Goal: Task Accomplishment & Management: Manage account settings

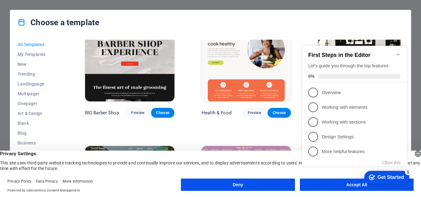
scroll to position [770, 0]
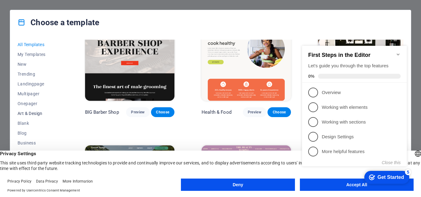
click at [36, 112] on span "Art & Design" at bounding box center [38, 113] width 40 height 5
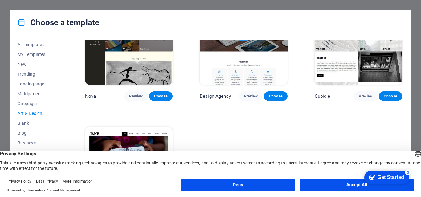
scroll to position [538, 0]
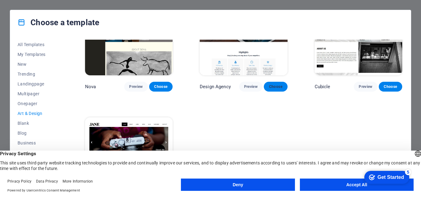
click at [274, 84] on span "Choose" at bounding box center [276, 86] width 14 height 5
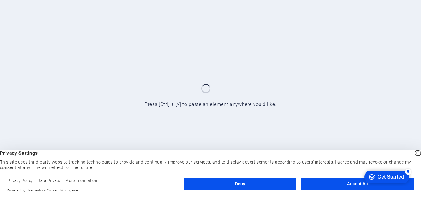
click at [334, 187] on button "Accept All" at bounding box center [357, 184] width 112 height 12
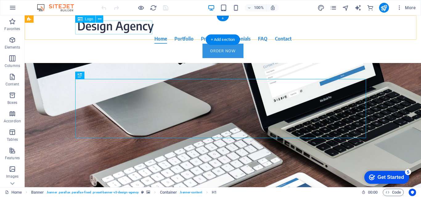
click at [121, 28] on div at bounding box center [222, 27] width 291 height 14
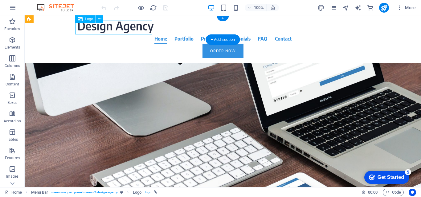
click at [121, 28] on div at bounding box center [222, 27] width 291 height 14
select select "px"
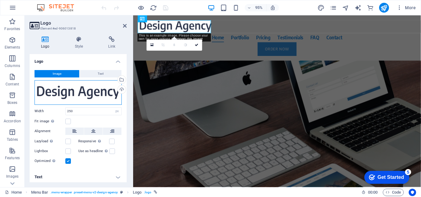
click at [50, 89] on div "Drag files here, click to choose files or select files from Files or our free s…" at bounding box center [78, 92] width 87 height 25
click at [50, 89] on body "turbopixelsv.com Home Favorites Elements Columns Content Boxes Accordion Tables…" at bounding box center [210, 98] width 421 height 197
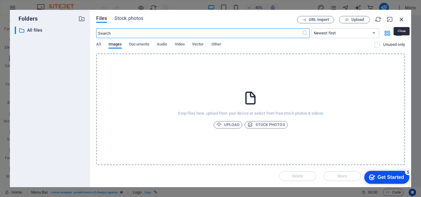
click at [401, 18] on icon "button" at bounding box center [401, 19] width 7 height 7
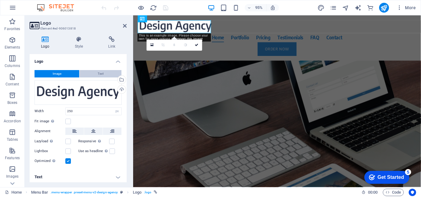
click at [98, 71] on span "Text" at bounding box center [101, 73] width 6 height 7
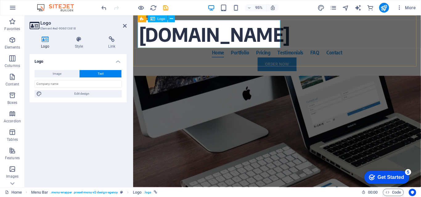
click at [282, 35] on div "turbopixelsv.com" at bounding box center [284, 35] width 291 height 30
click at [272, 37] on div "turbopixelsv.com" at bounding box center [284, 35] width 291 height 30
click at [233, 38] on div "turbopixelsv.com" at bounding box center [284, 35] width 291 height 30
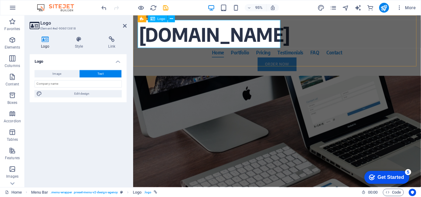
click at [174, 37] on div "turbopixelsv.com" at bounding box center [284, 35] width 291 height 30
click at [173, 19] on button at bounding box center [171, 18] width 7 height 7
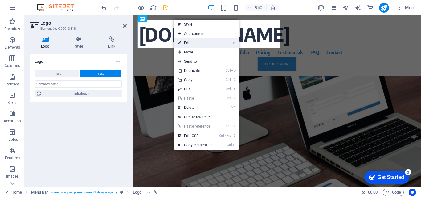
click at [194, 45] on link "⏎ Edit" at bounding box center [194, 43] width 41 height 9
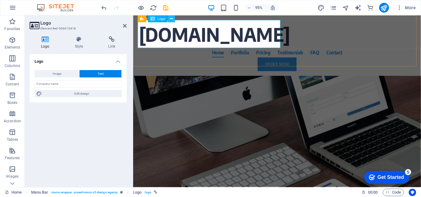
click at [171, 19] on icon at bounding box center [171, 19] width 3 height 6
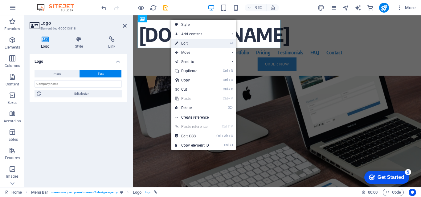
click at [193, 40] on link "⏎ Edit" at bounding box center [191, 43] width 41 height 9
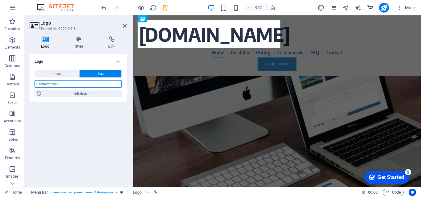
click at [63, 83] on input "text" at bounding box center [78, 83] width 87 height 7
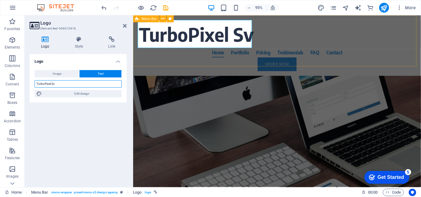
type input "TurboPixel Sv"
click at [274, 53] on div "TurboPixel Sv Home Portfolio Pricing Testimonials FAQ Contact Order Now" at bounding box center [284, 47] width 303 height 64
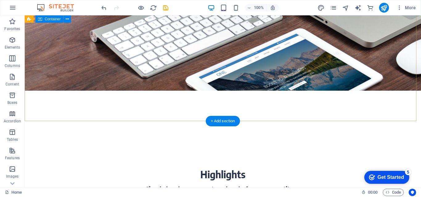
scroll to position [154, 0]
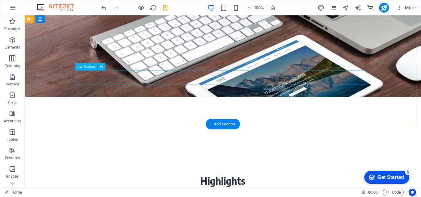
click at [222, 80] on div "Learn more" at bounding box center [222, 87] width 291 height 14
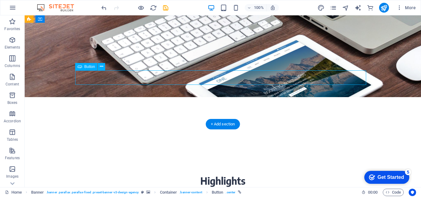
click at [222, 80] on div "Learn more" at bounding box center [222, 87] width 291 height 14
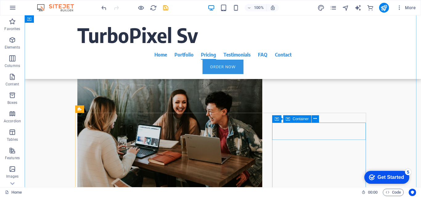
scroll to position [1540, 0]
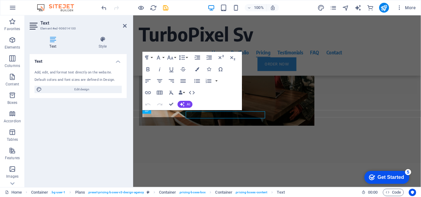
scroll to position [1539, 0]
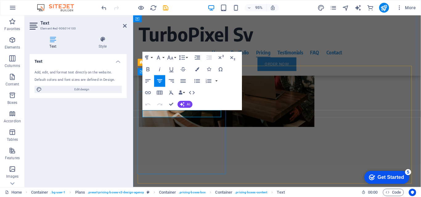
drag, startPoint x: 181, startPoint y: 119, endPoint x: 202, endPoint y: 119, distance: 20.3
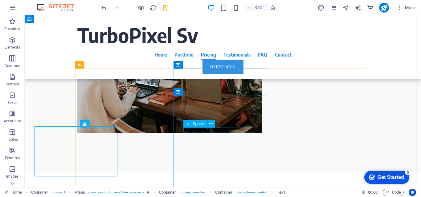
scroll to position [1540, 0]
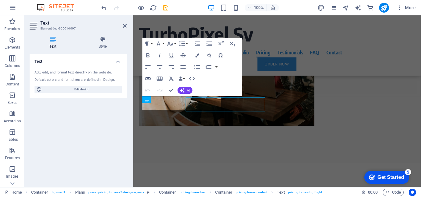
scroll to position [1539, 0]
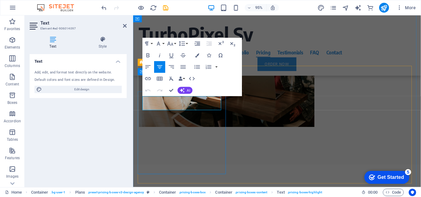
drag, startPoint x: 183, startPoint y: 109, endPoint x: 203, endPoint y: 109, distance: 20.3
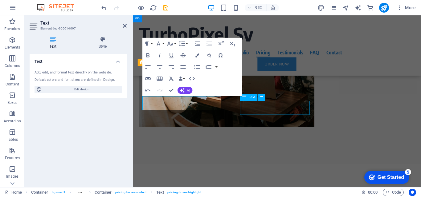
scroll to position [1540, 0]
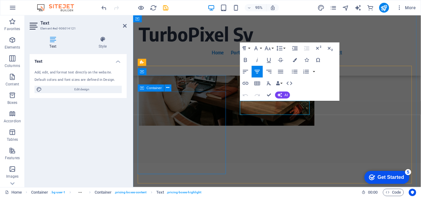
scroll to position [1539, 0]
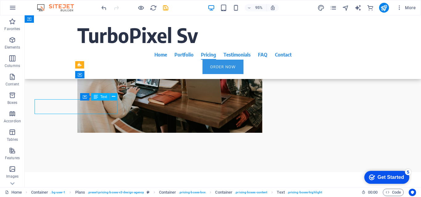
scroll to position [1540, 0]
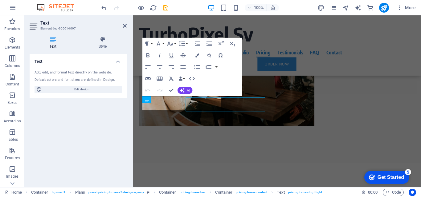
scroll to position [1539, 0]
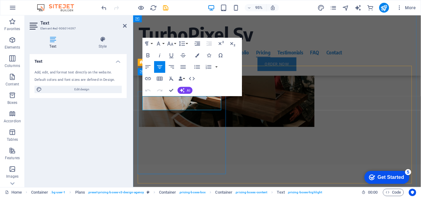
drag, startPoint x: 196, startPoint y: 108, endPoint x: 181, endPoint y: 104, distance: 15.4
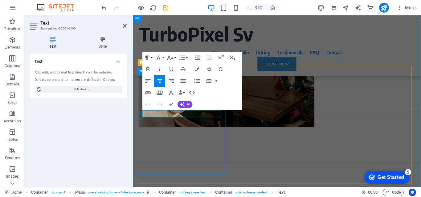
drag, startPoint x: 202, startPoint y: 120, endPoint x: 181, endPoint y: 122, distance: 21.4
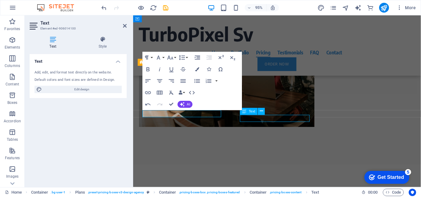
scroll to position [1540, 0]
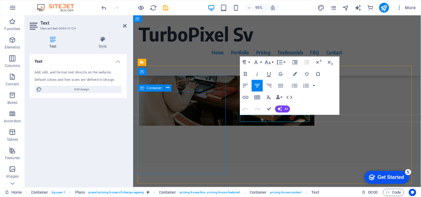
scroll to position [1539, 0]
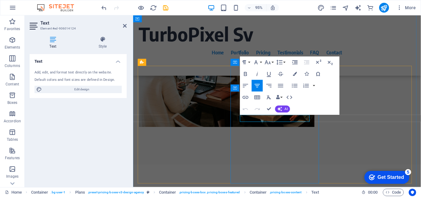
drag, startPoint x: 280, startPoint y: 123, endPoint x: 299, endPoint y: 123, distance: 19.4
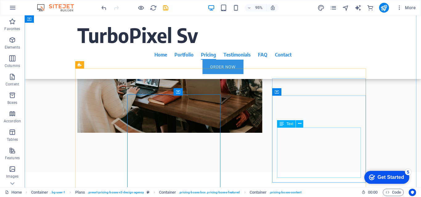
scroll to position [1540, 0]
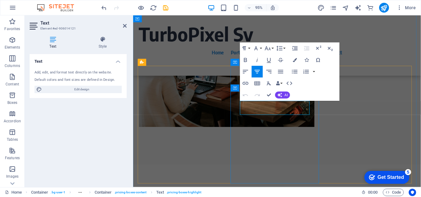
drag, startPoint x: 279, startPoint y: 113, endPoint x: 307, endPoint y: 113, distance: 27.4
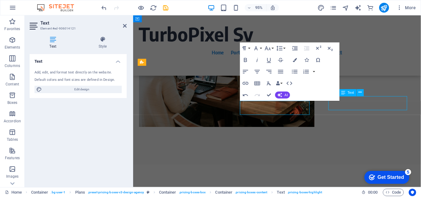
scroll to position [1540, 0]
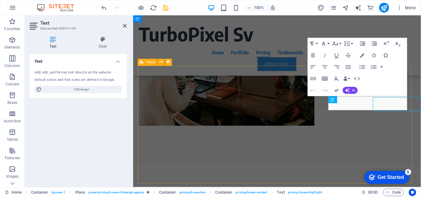
scroll to position [1539, 0]
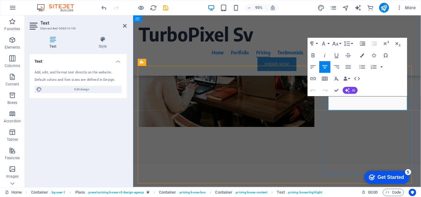
drag, startPoint x: 375, startPoint y: 110, endPoint x: 395, endPoint y: 111, distance: 20.4
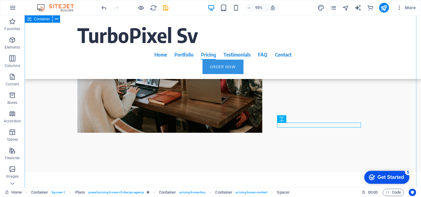
scroll to position [1540, 0]
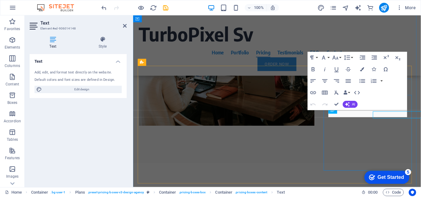
scroll to position [1539, 0]
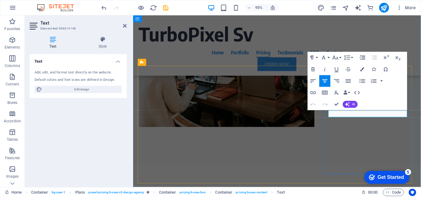
drag, startPoint x: 378, startPoint y: 119, endPoint x: 407, endPoint y: 119, distance: 29.6
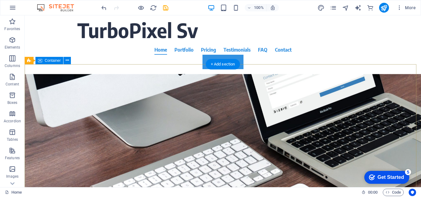
scroll to position [0, 0]
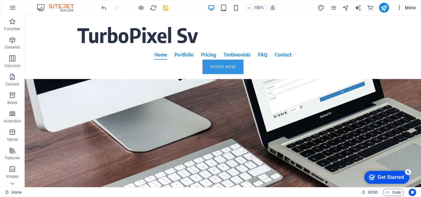
click at [399, 7] on icon "button" at bounding box center [399, 8] width 6 height 6
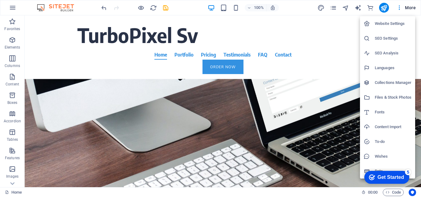
click at [165, 9] on div at bounding box center [210, 98] width 421 height 197
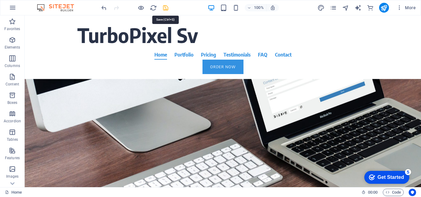
click at [166, 7] on icon "save" at bounding box center [165, 7] width 7 height 7
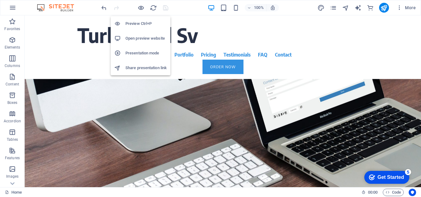
click at [141, 23] on h6 "Preview Ctrl+P" at bounding box center [145, 23] width 41 height 7
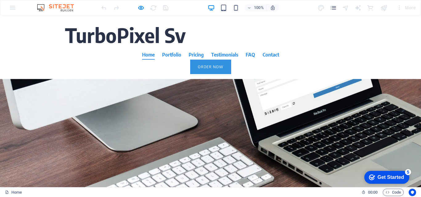
click at [360, 43] on div "TurboPixel Sv Home Portfolio Pricing Testimonials FAQ Contact Order Now" at bounding box center [210, 47] width 421 height 64
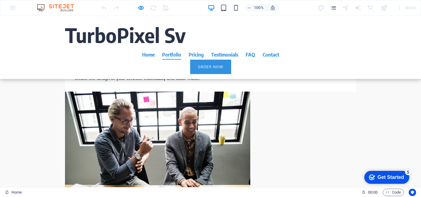
scroll to position [1263, 0]
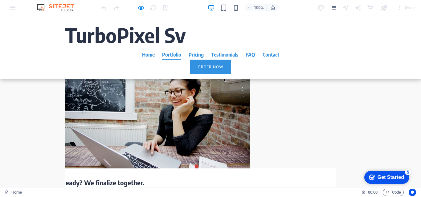
click at [383, 177] on div "Get Started" at bounding box center [390, 178] width 26 height 6
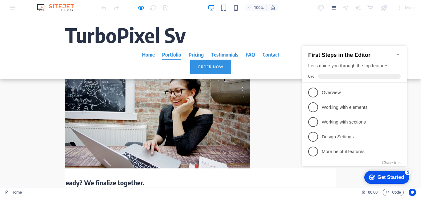
click at [397, 53] on icon "Minimize checklist" at bounding box center [398, 54] width 5 height 5
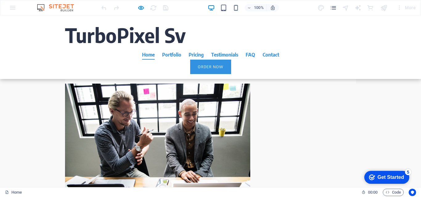
scroll to position [1078, 0]
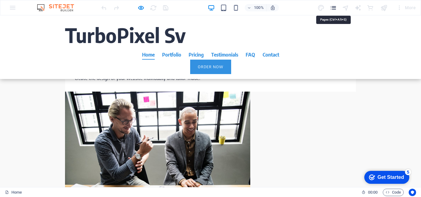
click at [333, 7] on icon "pages" at bounding box center [333, 7] width 7 height 7
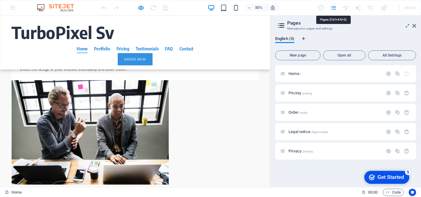
click at [333, 7] on icon "pages" at bounding box center [333, 7] width 7 height 7
click at [221, 63] on header "TurboPixel Sv Home Portfolio Pricing Testimonials FAQ Contact Order Now" at bounding box center [159, 47] width 301 height 64
click at [412, 26] on icon at bounding box center [414, 25] width 4 height 5
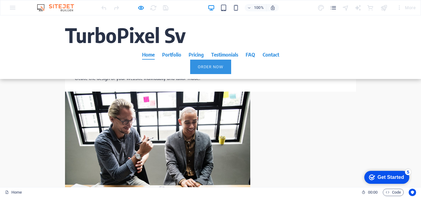
click at [381, 179] on div "Get Started" at bounding box center [390, 178] width 26 height 6
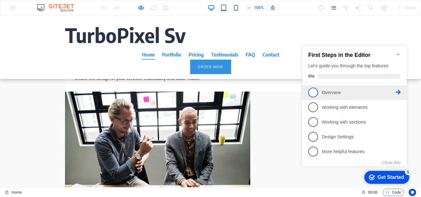
click at [314, 91] on span "1" at bounding box center [313, 93] width 10 height 10
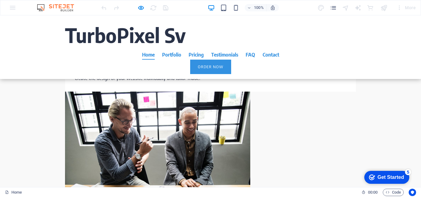
scroll to position [0, 0]
click at [385, 175] on div "Get Started" at bounding box center [390, 178] width 26 height 6
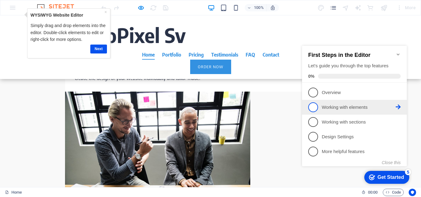
click at [312, 105] on span "2" at bounding box center [313, 108] width 10 height 10
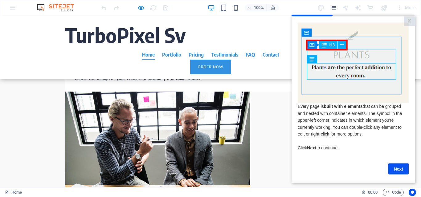
click at [395, 169] on link "Next" at bounding box center [398, 169] width 20 height 11
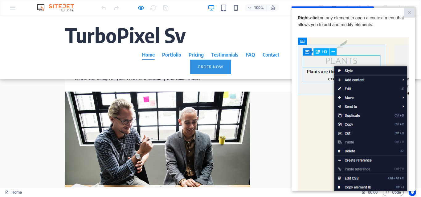
click at [325, 131] on img at bounding box center [353, 124] width 111 height 175
click at [410, 12] on link "×" at bounding box center [409, 13] width 11 height 10
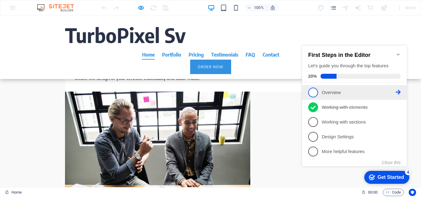
click at [313, 91] on span "1" at bounding box center [313, 93] width 10 height 10
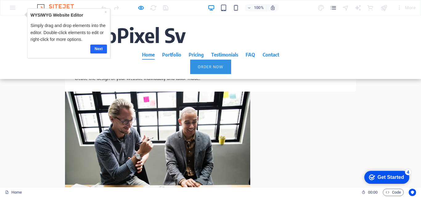
click at [96, 49] on link "Next" at bounding box center [98, 49] width 17 height 9
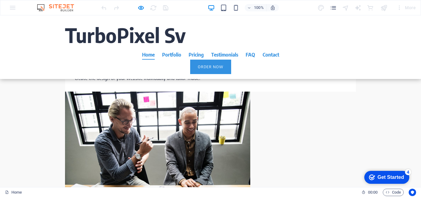
click at [392, 178] on div "Get Started" at bounding box center [390, 178] width 26 height 6
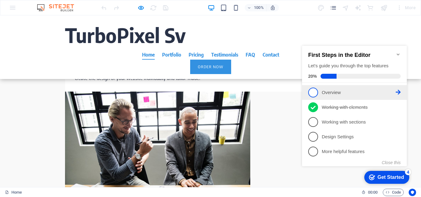
click at [396, 91] on icon at bounding box center [398, 92] width 5 height 5
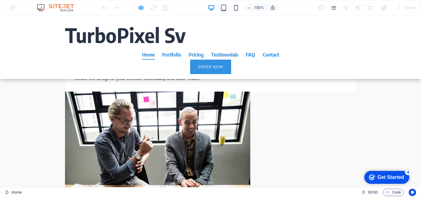
click at [387, 175] on div "Get Started" at bounding box center [390, 178] width 26 height 6
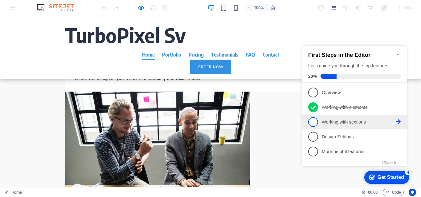
click at [396, 120] on icon at bounding box center [398, 122] width 5 height 5
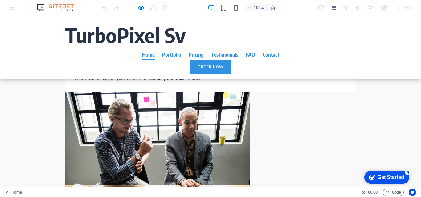
click at [399, 176] on div "Get Started" at bounding box center [390, 178] width 26 height 6
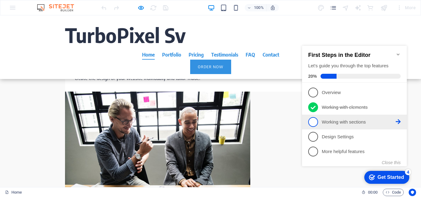
click at [352, 122] on p "Working with sections - incomplete" at bounding box center [359, 122] width 74 height 6
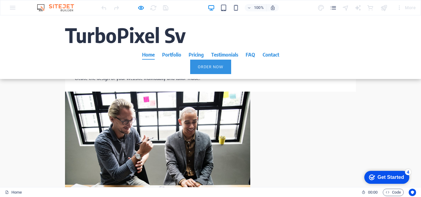
click at [385, 175] on div "Get Started" at bounding box center [390, 178] width 26 height 6
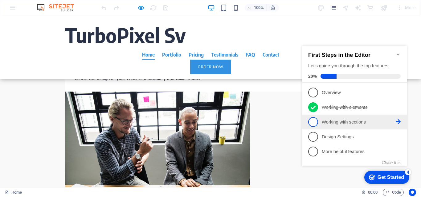
click at [312, 121] on span "3" at bounding box center [313, 122] width 10 height 10
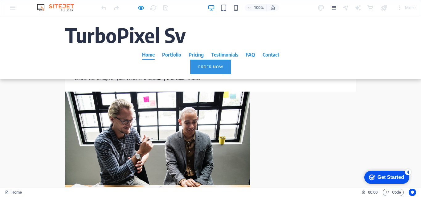
click at [384, 177] on div "Get Started" at bounding box center [390, 178] width 26 height 6
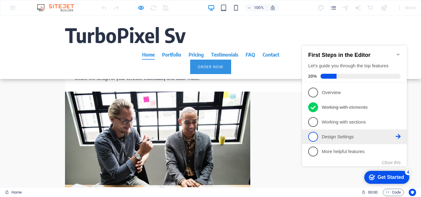
click at [320, 136] on link "4 Design Settings - incomplete" at bounding box center [354, 137] width 92 height 10
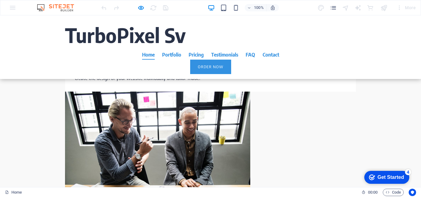
click at [378, 175] on div "Get Started" at bounding box center [390, 178] width 26 height 6
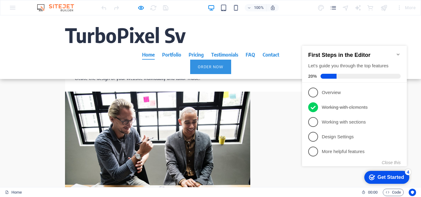
click at [190, 60] on link "Order Now" at bounding box center [210, 67] width 41 height 14
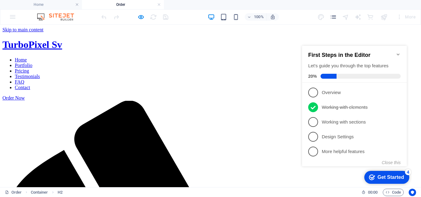
click at [400, 54] on icon "Minimize checklist" at bounding box center [398, 54] width 5 height 5
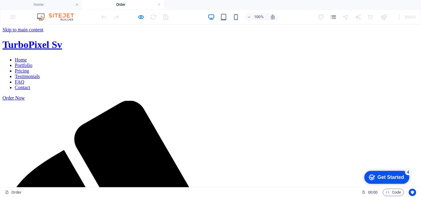
click at [399, 17] on div "More" at bounding box center [406, 17] width 24 height 10
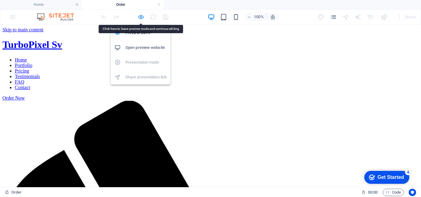
click at [139, 16] on icon "button" at bounding box center [140, 17] width 7 height 7
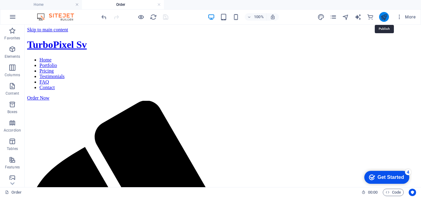
click at [383, 16] on icon "publish" at bounding box center [383, 17] width 7 height 7
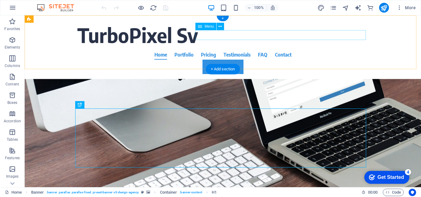
click at [342, 50] on nav "Home Portfolio Pricing Testimonials FAQ Contact" at bounding box center [222, 55] width 291 height 10
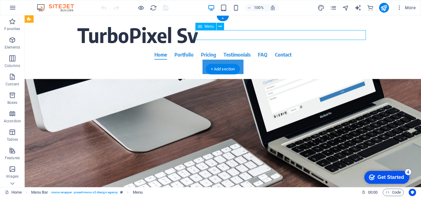
click at [342, 50] on nav "Home Portfolio Pricing Testimonials FAQ Contact" at bounding box center [222, 55] width 291 height 10
select select
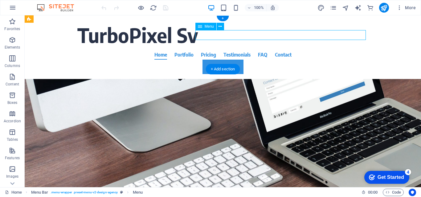
select select
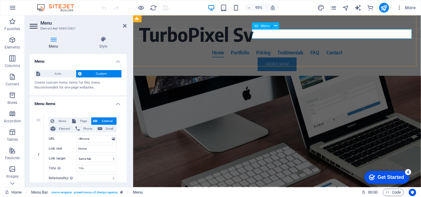
click at [404, 50] on nav "Home Portfolio Pricing Testimonials FAQ Contact" at bounding box center [284, 55] width 291 height 10
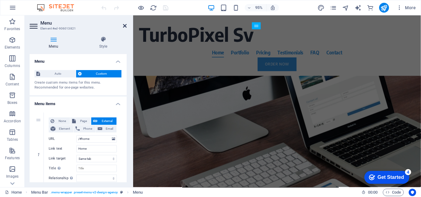
click at [124, 26] on icon at bounding box center [125, 25] width 4 height 5
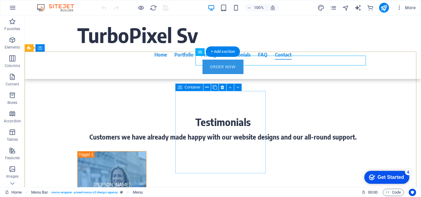
scroll to position [2839, 0]
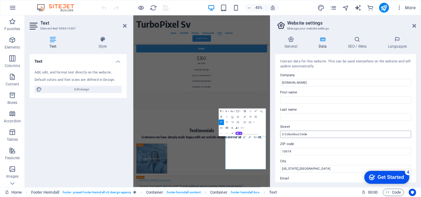
scroll to position [31, 0]
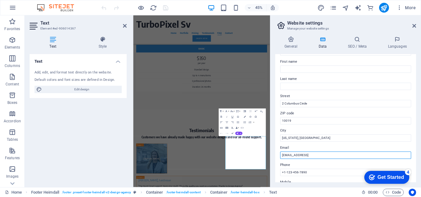
drag, startPoint x: 357, startPoint y: 155, endPoint x: 278, endPoint y: 153, distance: 78.9
click at [278, 153] on div "Contact data for this website. This can be used everywhere on the website and w…" at bounding box center [345, 118] width 141 height 128
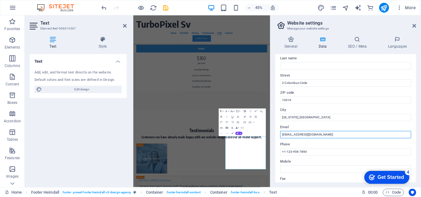
scroll to position [62, 0]
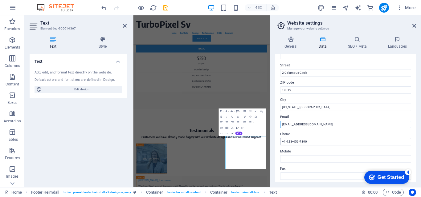
type input "[EMAIL_ADDRESS][DOMAIN_NAME]"
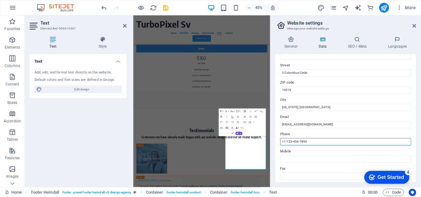
drag, startPoint x: 308, startPoint y: 142, endPoint x: 277, endPoint y: 138, distance: 30.8
click at [277, 138] on div "Contact data for this website. This can be used everywhere on the website and w…" at bounding box center [345, 118] width 141 height 128
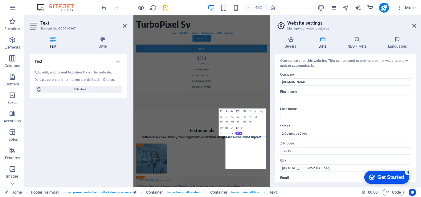
scroll to position [0, 0]
type input "[PHONE_NUMBER]"
drag, startPoint x: 317, startPoint y: 84, endPoint x: 340, endPoint y: 102, distance: 28.7
click at [301, 87] on div "Contact data for this website. This can be used everywhere on the website and w…" at bounding box center [345, 118] width 141 height 128
drag, startPoint x: 434, startPoint y: 99, endPoint x: 430, endPoint y: 155, distance: 55.9
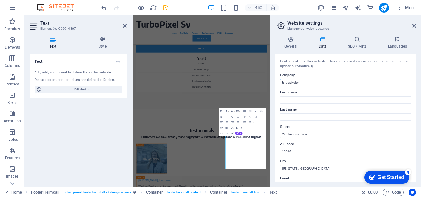
drag, startPoint x: 307, startPoint y: 84, endPoint x: 277, endPoint y: 83, distance: 30.6
click at [277, 83] on div "Contact data for this website. This can be used everywhere on the website and w…" at bounding box center [345, 118] width 141 height 128
type input "Turbo Pixel Sv"
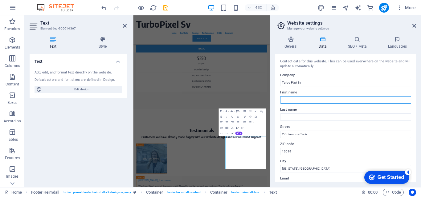
click at [311, 99] on input "First name" at bounding box center [345, 99] width 131 height 7
type input "agdala"
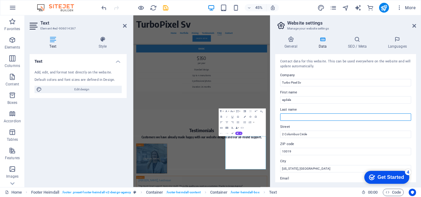
type input "hdez"
click at [297, 116] on input "hdez" at bounding box center [345, 117] width 131 height 7
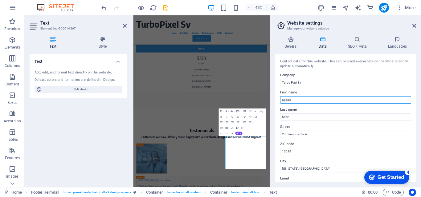
click at [294, 98] on input "agdala" at bounding box center [345, 99] width 131 height 7
drag, startPoint x: 431, startPoint y: 116, endPoint x: 396, endPoint y: 190, distance: 81.9
drag, startPoint x: 303, startPoint y: 102, endPoint x: 281, endPoint y: 98, distance: 22.1
click at [281, 98] on input "agdala" at bounding box center [345, 99] width 131 height 7
type input "Agdala"
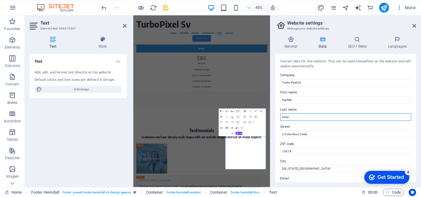
drag, startPoint x: 295, startPoint y: 118, endPoint x: 296, endPoint y: 224, distance: 106.6
click at [262, 116] on div "Home Favorites Elements Columns Content Boxes Accordion Tables Features Images …" at bounding box center [210, 101] width 421 height 172
drag, startPoint x: 294, startPoint y: 117, endPoint x: 271, endPoint y: 115, distance: 22.9
click at [271, 115] on div "General Data SEO / Meta Languages Website name turbopixelsv.com Logo Drag files…" at bounding box center [345, 109] width 151 height 156
type input "Hernandez"
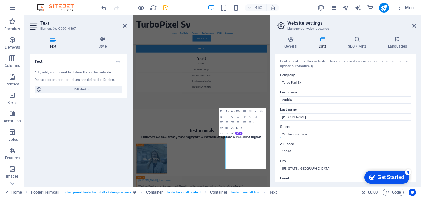
click at [309, 133] on input "2 Columbus Circle" at bounding box center [345, 134] width 131 height 7
drag, startPoint x: 318, startPoint y: 133, endPoint x: 280, endPoint y: 128, distance: 38.6
click at [280, 128] on div "Street 2 Columbus Circle" at bounding box center [345, 131] width 131 height 15
type input "S"
type input "1575 turk st"
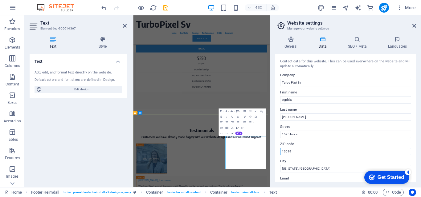
drag, startPoint x: 430, startPoint y: 168, endPoint x: 388, endPoint y: 309, distance: 147.4
drag, startPoint x: 304, startPoint y: 149, endPoint x: 280, endPoint y: 149, distance: 23.7
click at [280, 149] on input "10019" at bounding box center [345, 151] width 131 height 7
type input "94115"
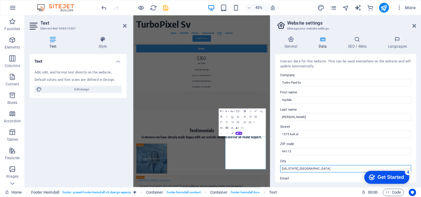
drag, startPoint x: 309, startPoint y: 169, endPoint x: 279, endPoint y: 170, distance: 29.9
click at [279, 170] on div "Contact data for this website. This can be used everywhere on the website and w…" at bounding box center [345, 118] width 141 height 128
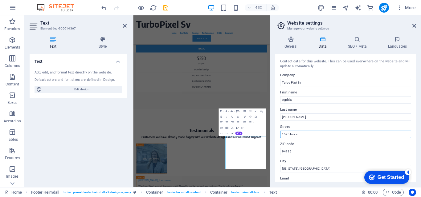
drag, startPoint x: 305, startPoint y: 136, endPoint x: 273, endPoint y: 136, distance: 31.4
click at [273, 136] on div "General Data SEO / Meta Languages Website name turbopixelsv.com Logo Drag files…" at bounding box center [345, 109] width 151 height 156
type input "[GEOGRAPHIC_DATA] sur casa 35"
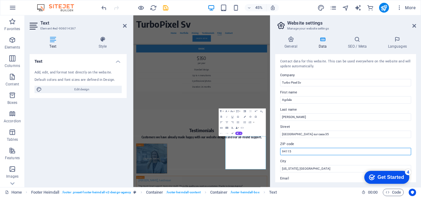
drag, startPoint x: 302, startPoint y: 154, endPoint x: 275, endPoint y: 151, distance: 27.2
click at [275, 151] on div "Contact data for this website. This can be used everywhere on the website and w…" at bounding box center [345, 118] width 141 height 128
type input "11115"
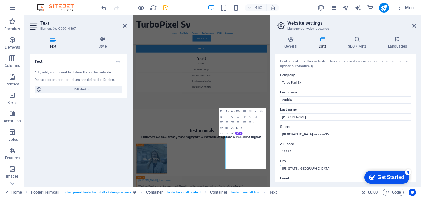
drag, startPoint x: 303, startPoint y: 168, endPoint x: 272, endPoint y: 162, distance: 30.7
click at [272, 162] on div "General Data SEO / Meta Languages Website name turbopixelsv.com Logo Drag files…" at bounding box center [345, 109] width 151 height 156
type input "[GEOGRAPHIC_DATA]"
click at [304, 179] on label "Email" at bounding box center [345, 178] width 131 height 7
click at [304, 183] on input "[EMAIL_ADDRESS][DOMAIN_NAME]" at bounding box center [345, 186] width 131 height 7
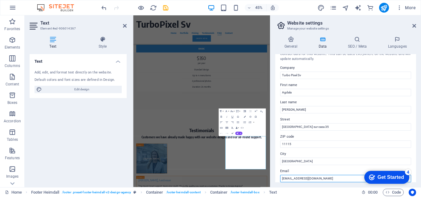
scroll to position [69, 0]
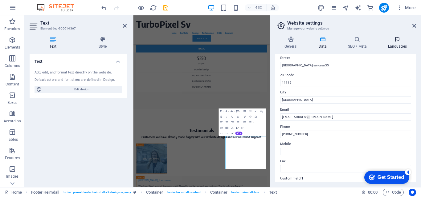
click at [396, 41] on icon at bounding box center [397, 39] width 38 height 6
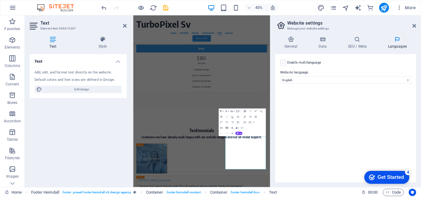
click at [282, 63] on label at bounding box center [283, 63] width 6 height 6
click at [0, 0] on input "Enable multilanguage To disable multilanguage delete all languages until only o…" at bounding box center [0, 0] width 0 height 0
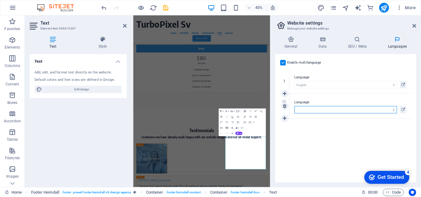
click at [381, 108] on select "Abkhazian Afar Afrikaans Akan Albanian Amharic Arabic Aragonese Armenian Assame…" at bounding box center [345, 109] width 103 height 7
select select "148"
click at [294, 106] on select "Abkhazian Afar Afrikaans Akan Albanian Amharic Arabic Aragonese Armenian Assame…" at bounding box center [345, 109] width 103 height 7
click at [285, 117] on icon at bounding box center [284, 118] width 3 height 4
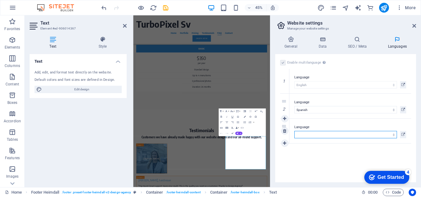
click at [317, 137] on select "Abkhazian Afar Afrikaans Akan Albanian Amharic Arabic Aragonese Armenian Assame…" at bounding box center [345, 134] width 103 height 7
select select "49"
click at [294, 131] on select "Abkhazian Afar Afrikaans Akan Albanian Amharic Arabic Aragonese Armenian Assame…" at bounding box center [345, 134] width 103 height 7
click at [360, 42] on icon at bounding box center [357, 39] width 38 height 6
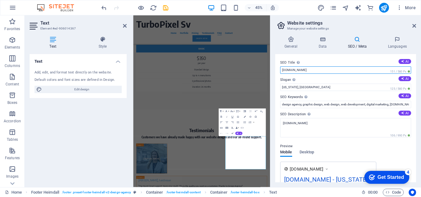
drag, startPoint x: 321, startPoint y: 70, endPoint x: 277, endPoint y: 67, distance: 44.7
click at [277, 67] on div "SEO Title The title of your website - make it something that stands out in sear…" at bounding box center [345, 118] width 141 height 128
type input "Turbo Pixel Sv"
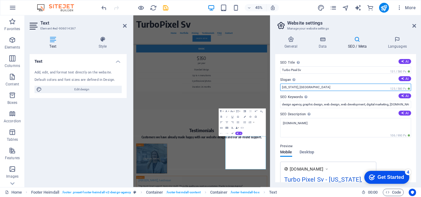
drag, startPoint x: 313, startPoint y: 88, endPoint x: 281, endPoint y: 87, distance: 32.1
click at [281, 87] on input "New York, NY" at bounding box center [345, 87] width 131 height 7
type input "S"
type input "W"
type input "Power of marketing and programing"
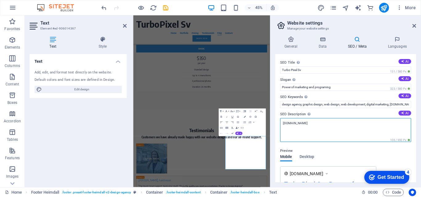
click at [317, 126] on textarea "turbopixelsv.com" at bounding box center [345, 130] width 131 height 24
drag, startPoint x: 319, startPoint y: 125, endPoint x: 277, endPoint y: 120, distance: 41.9
click at [277, 120] on div "SEO Title The title of your website - make it something that stands out in sear…" at bounding box center [345, 118] width 141 height 128
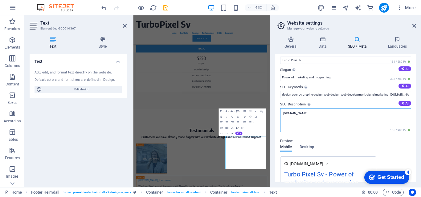
scroll to position [0, 0]
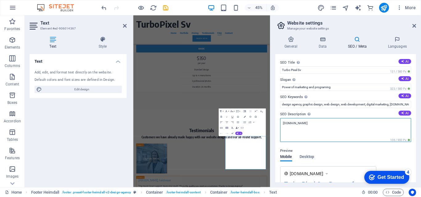
click at [314, 123] on textarea "turbopixelsv.com" at bounding box center [345, 130] width 131 height 24
drag, startPoint x: 314, startPoint y: 123, endPoint x: 279, endPoint y: 119, distance: 35.7
click at [279, 119] on div "SEO Title The title of your website - make it something that stands out in sear…" at bounding box center [345, 118] width 141 height 128
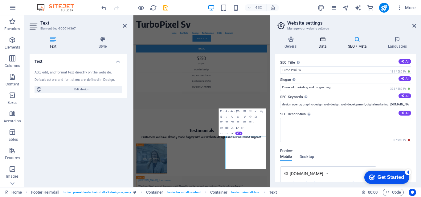
click at [324, 42] on icon at bounding box center [322, 39] width 27 height 6
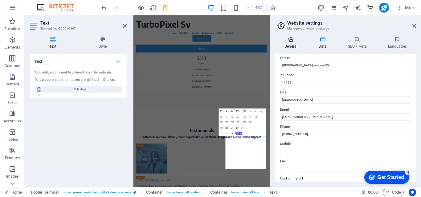
click at [289, 42] on icon at bounding box center [290, 39] width 31 height 6
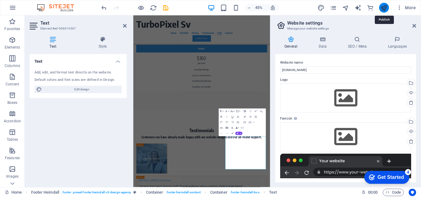
click at [384, 8] on icon "publish" at bounding box center [383, 7] width 7 height 7
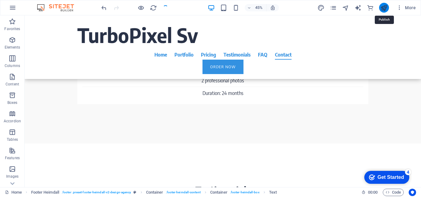
scroll to position [2858, 0]
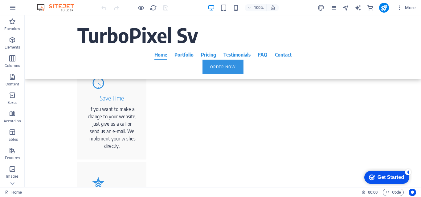
scroll to position [678, 0]
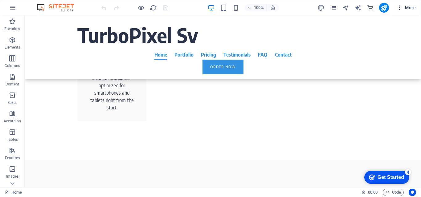
click at [399, 9] on icon "button" at bounding box center [399, 8] width 6 height 6
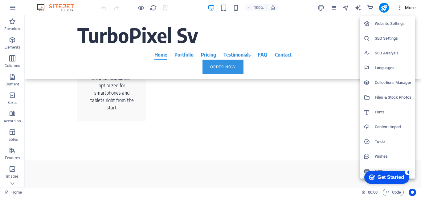
click at [377, 39] on h6 "SEO Settings" at bounding box center [393, 38] width 37 height 7
select select "41"
select select "148"
select select "49"
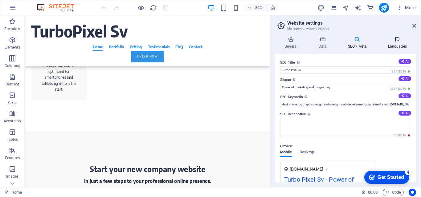
click at [397, 40] on icon at bounding box center [397, 39] width 38 height 6
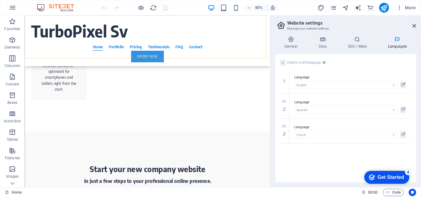
click at [298, 53] on div "TurboPixel Sv Home Portfolio Pricing Testimonials FAQ Contact Order Now" at bounding box center [178, 47] width 307 height 64
click at [294, 43] on h4 "General" at bounding box center [292, 42] width 34 height 13
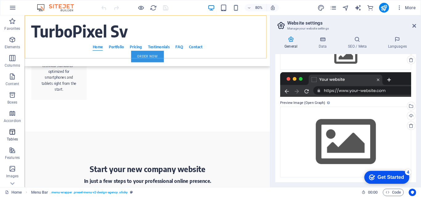
scroll to position [0, 0]
click at [13, 45] on p "Elements" at bounding box center [13, 47] width 16 height 5
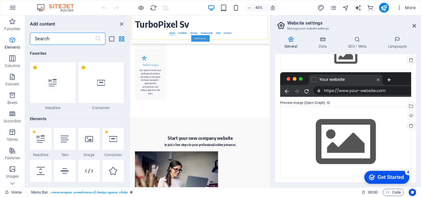
scroll to position [66, 0]
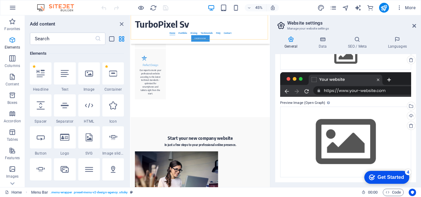
click at [12, 42] on icon "button" at bounding box center [12, 39] width 7 height 7
click at [50, 36] on input "text" at bounding box center [62, 39] width 65 height 12
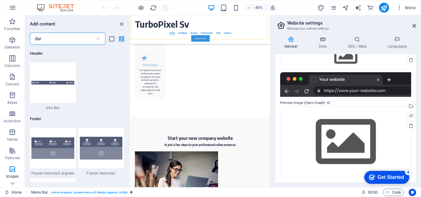
scroll to position [0, 0]
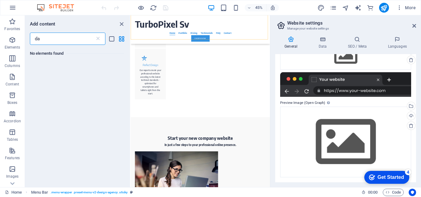
type input "d"
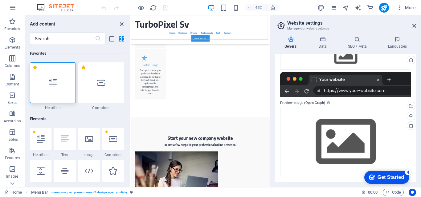
click at [118, 23] on icon "close panel" at bounding box center [121, 24] width 7 height 7
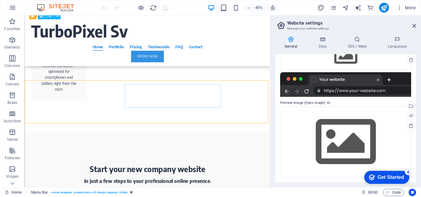
scroll to position [596, 0]
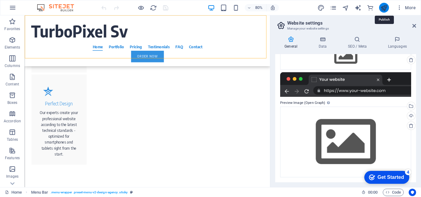
click at [384, 6] on icon "publish" at bounding box center [383, 7] width 7 height 7
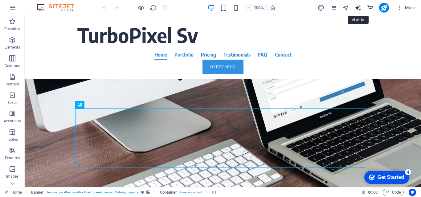
click at [358, 8] on icon "text_generator" at bounding box center [357, 7] width 7 height 7
select select "English"
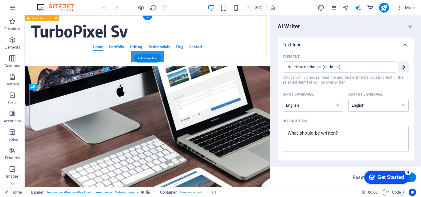
click at [226, 51] on div "TurboPixel Sv Home Portfolio Pricing Testimonials FAQ Contact Order Now" at bounding box center [178, 47] width 307 height 64
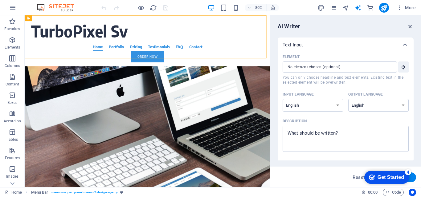
click at [410, 26] on icon "button" at bounding box center [410, 26] width 7 height 7
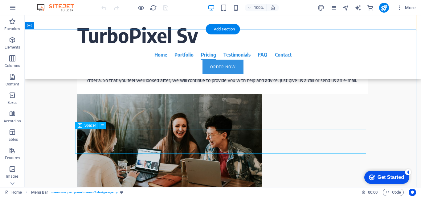
scroll to position [1510, 0]
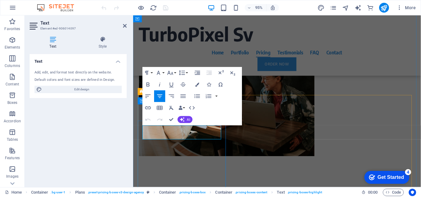
drag, startPoint x: 181, startPoint y: 138, endPoint x: 210, endPoint y: 135, distance: 29.5
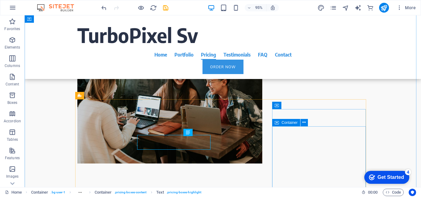
scroll to position [1510, 0]
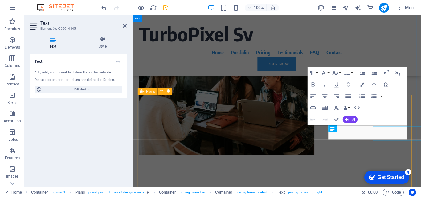
scroll to position [1508, 0]
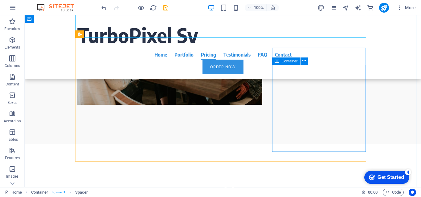
scroll to position [1571, 0]
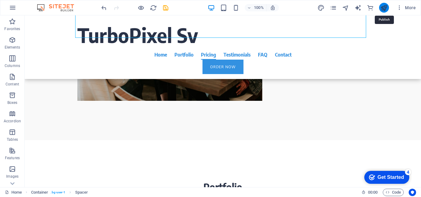
click at [384, 6] on icon "publish" at bounding box center [383, 7] width 7 height 7
